Goal: Check status: Check status

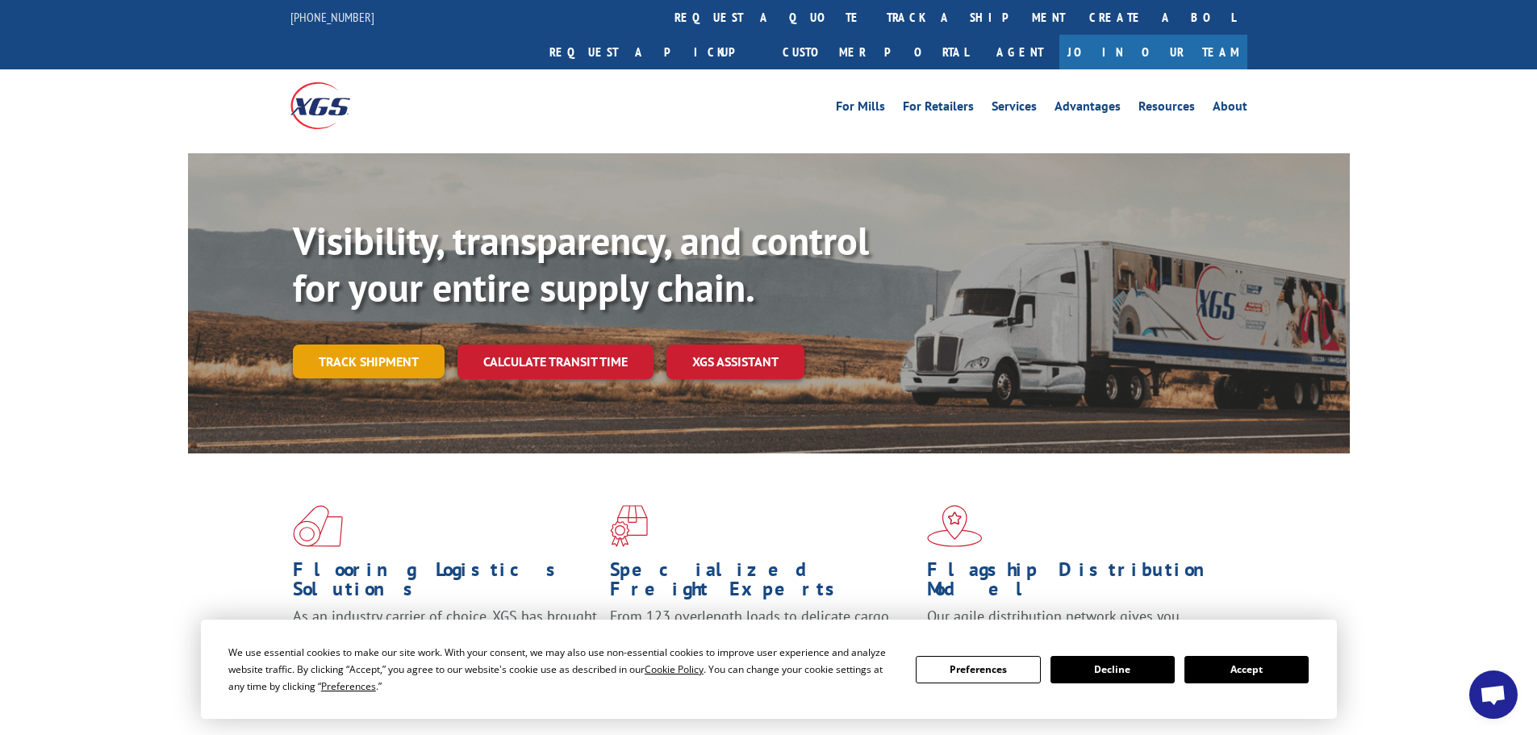
click at [376, 345] on link "Track shipment" at bounding box center [369, 362] width 152 height 34
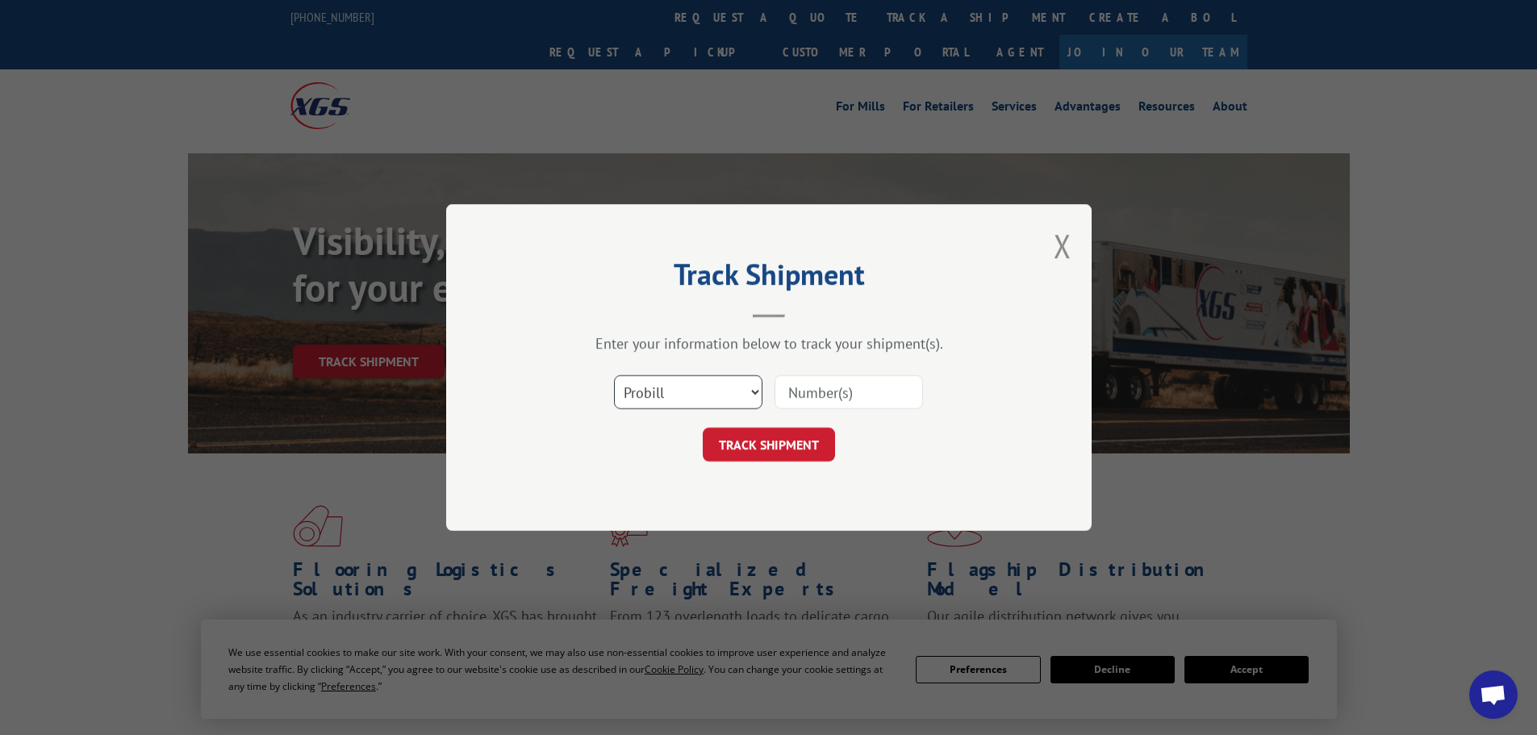
click at [629, 378] on select "Select category... Probill BOL PO" at bounding box center [688, 392] width 148 height 34
select select "bol"
click at [614, 375] on select "Select category... Probill BOL PO" at bounding box center [688, 392] width 148 height 34
click at [858, 397] on input at bounding box center [849, 392] width 148 height 34
paste input "6045984"
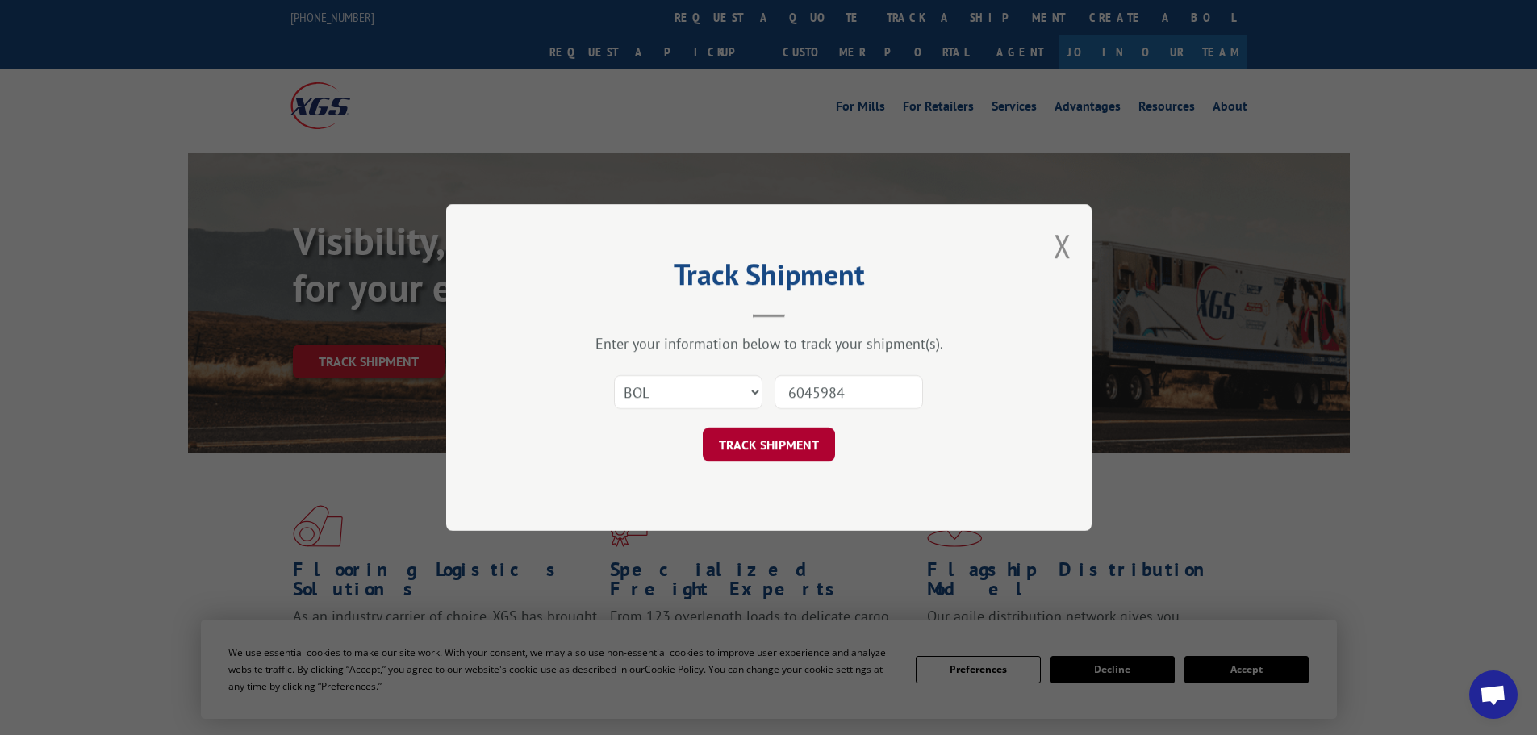
type input "6045984"
click at [799, 439] on button "TRACK SHIPMENT" at bounding box center [769, 445] width 132 height 34
